Goal: Transaction & Acquisition: Purchase product/service

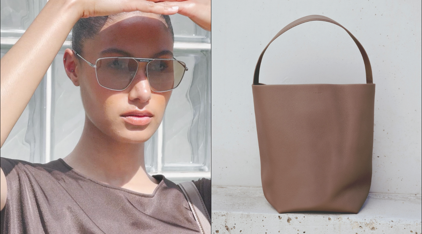
scroll to position [114, 0]
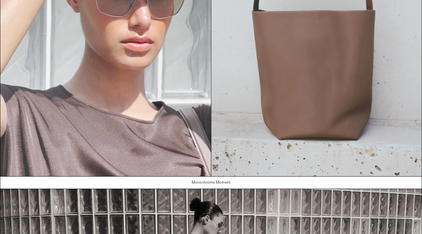
click at [323, 111] on img at bounding box center [316, 43] width 211 height 265
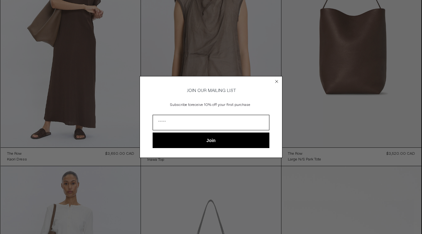
click at [276, 79] on circle "Close dialog" at bounding box center [277, 81] width 6 height 6
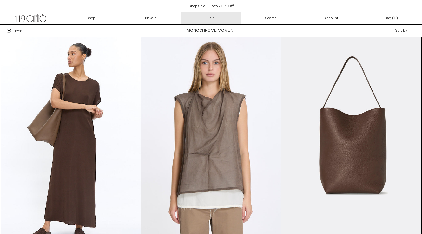
click at [212, 17] on link "Sale" at bounding box center [211, 18] width 60 height 12
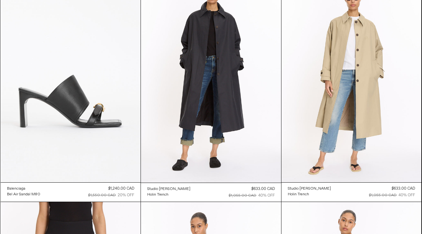
scroll to position [1441, 0]
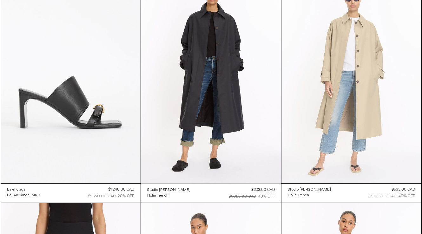
click at [342, 108] on at bounding box center [351, 78] width 140 height 210
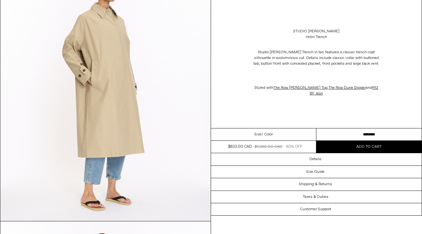
scroll to position [621, 0]
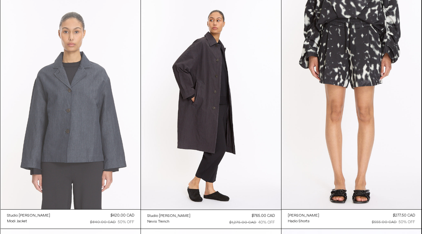
scroll to position [1875, 0]
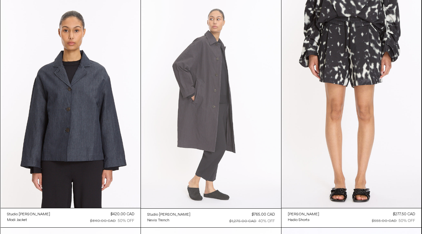
click at [237, 157] on at bounding box center [211, 103] width 140 height 210
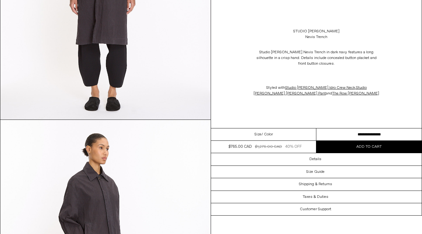
scroll to position [467, 0]
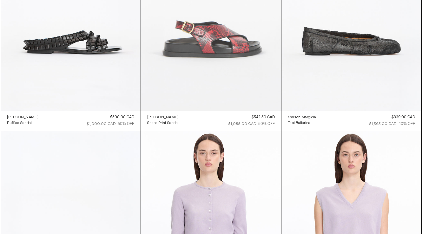
scroll to position [2432, 0]
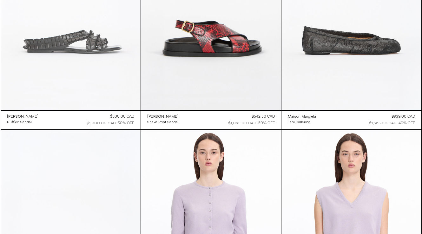
click at [118, 39] on at bounding box center [71, 5] width 140 height 210
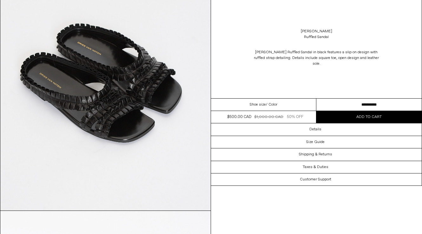
scroll to position [616, 0]
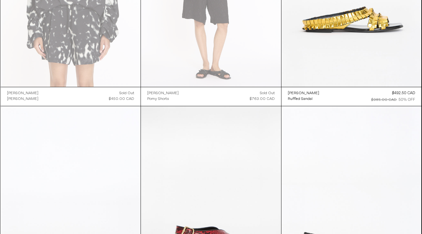
scroll to position [2227, 0]
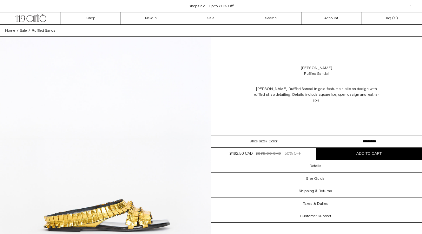
click at [352, 138] on select "**********" at bounding box center [368, 141] width 105 height 12
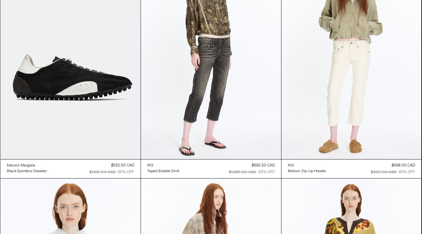
scroll to position [5138, 0]
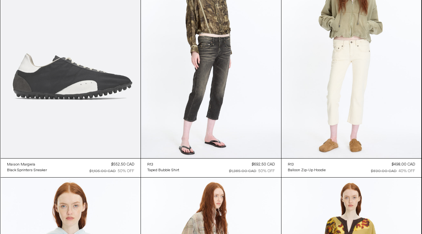
click at [102, 80] on at bounding box center [71, 53] width 140 height 210
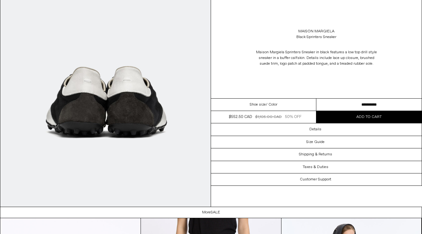
scroll to position [488, 0]
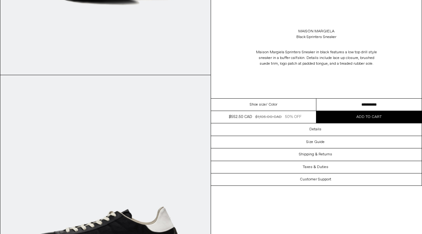
click at [373, 104] on select "**********" at bounding box center [368, 105] width 105 height 12
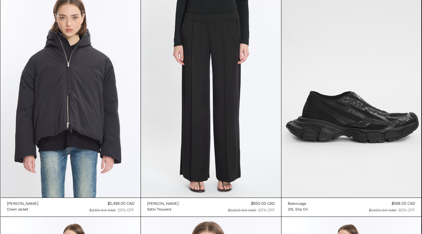
scroll to position [7872, 0]
